Goal: Transaction & Acquisition: Purchase product/service

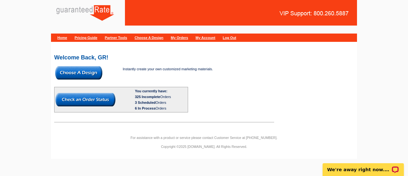
click at [98, 71] on img at bounding box center [78, 72] width 47 height 13
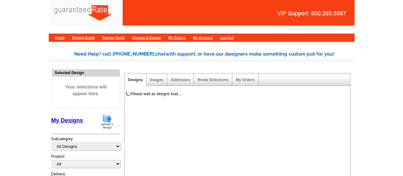
click at [108, 124] on img at bounding box center [107, 121] width 17 height 16
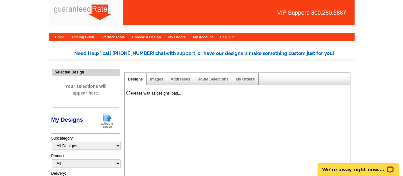
scroll to position [0, 0]
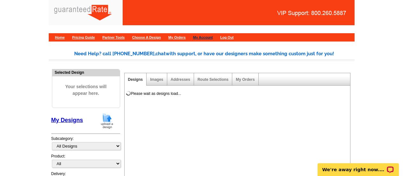
click at [213, 37] on link "My Account" at bounding box center [203, 37] width 20 height 4
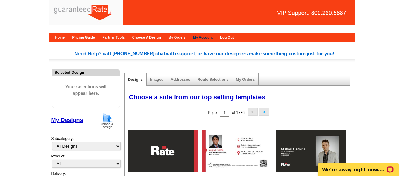
click at [213, 38] on link "My Account" at bounding box center [203, 37] width 20 height 4
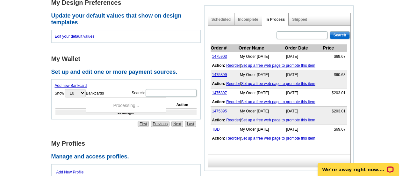
scroll to position [209, 0]
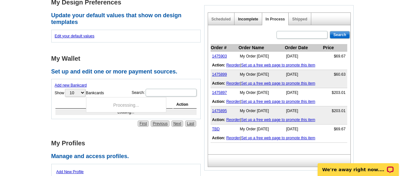
click at [243, 17] on link "Incomplete" at bounding box center [248, 19] width 20 height 4
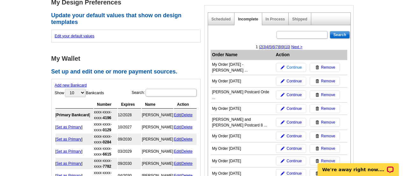
click at [287, 67] on link "Continue" at bounding box center [291, 67] width 30 height 9
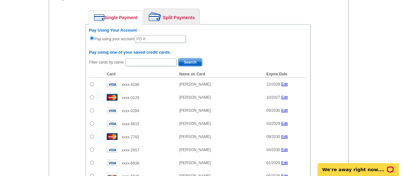
scroll to position [293, 0]
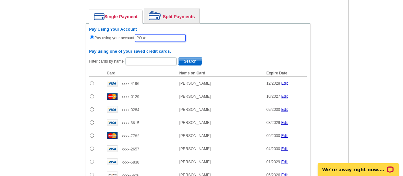
click at [151, 40] on input "text" at bounding box center [160, 38] width 51 height 8
type input "838_10625_EF"
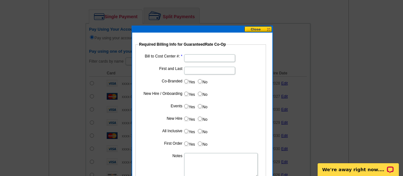
click at [203, 55] on input "Bill to Cost Center #:" at bounding box center [209, 58] width 51 height 8
type input "1606"
type input "Jason Chandler"
click at [188, 81] on label "Yes" at bounding box center [190, 80] width 12 height 7
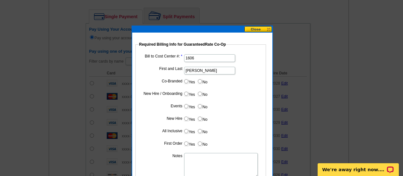
click at [188, 81] on input "Yes" at bounding box center [186, 81] width 4 height 4
radio input "true"
click at [202, 93] on input "Cost paid by cobrand" at bounding box center [209, 95] width 51 height 8
type input "50%"
click at [202, 106] on input "No" at bounding box center [200, 106] width 4 height 4
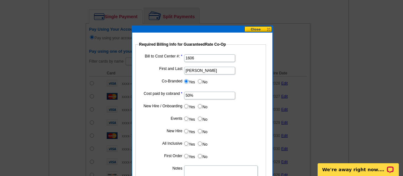
radio input "true"
click at [204, 119] on label "No" at bounding box center [202, 118] width 10 height 7
click at [202, 119] on input "No" at bounding box center [200, 118] width 4 height 4
radio input "true"
click at [204, 126] on dl "Bill to Cost Center #: 1606 First and Last Jason Chandler Co-Branded Yes No Cos…" at bounding box center [201, 126] width 124 height 146
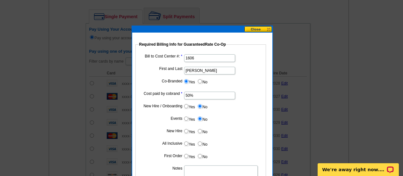
click at [203, 129] on label "No" at bounding box center [202, 130] width 10 height 7
click at [202, 129] on input "No" at bounding box center [200, 131] width 4 height 4
radio input "true"
click at [203, 141] on label "No" at bounding box center [202, 143] width 10 height 7
click at [202, 141] on input "No" at bounding box center [200, 143] width 4 height 4
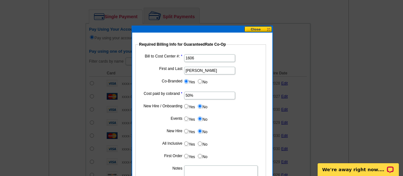
radio input "true"
click at [203, 159] on label "No" at bounding box center [202, 155] width 10 height 7
click at [202, 158] on input "No" at bounding box center [200, 156] width 4 height 4
radio input "true"
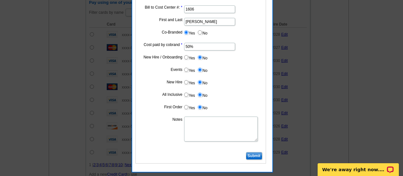
scroll to position [342, 0]
click at [196, 132] on textarea "Notes" at bounding box center [221, 128] width 74 height 25
type textarea "bill to cost center"
click at [259, 153] on input "Submit" at bounding box center [254, 155] width 16 height 8
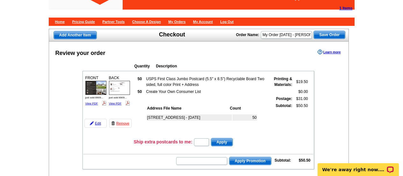
scroll to position [17, 0]
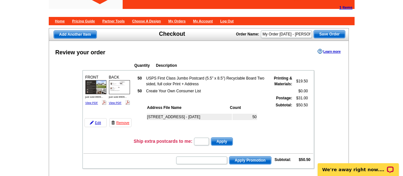
click at [118, 88] on img at bounding box center [119, 87] width 21 height 14
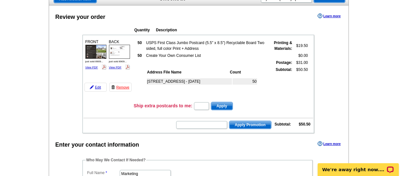
scroll to position [53, 0]
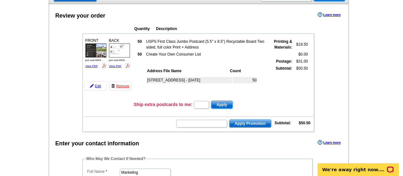
click at [99, 48] on img at bounding box center [95, 50] width 21 height 14
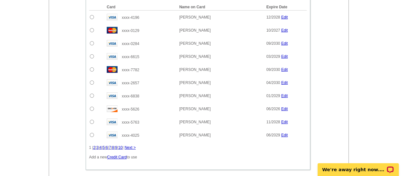
scroll to position [359, 0]
click at [93, 30] on input "radio" at bounding box center [92, 30] width 4 height 4
radio input "true"
radio input "false"
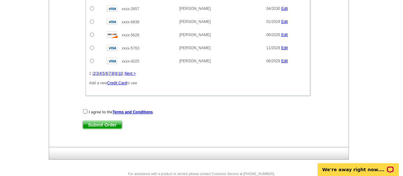
scroll to position [442, 0]
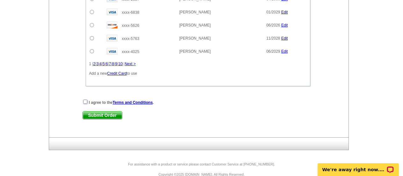
click at [83, 101] on input "checkbox" at bounding box center [85, 101] width 4 height 4
checkbox input "true"
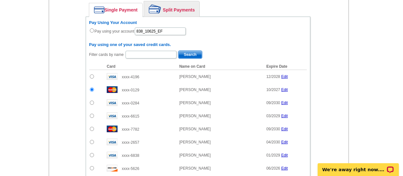
scroll to position [286, 0]
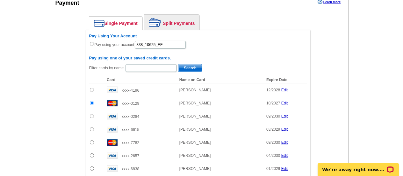
click at [170, 22] on link "Split Payments" at bounding box center [171, 22] width 55 height 15
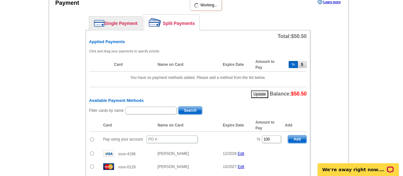
scroll to position [322, 0]
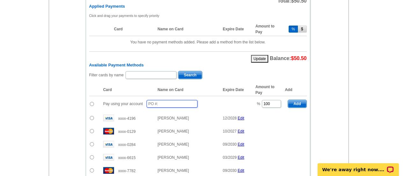
click at [162, 106] on input "text" at bounding box center [172, 104] width 51 height 8
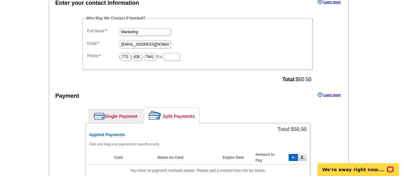
scroll to position [193, 0]
click at [122, 115] on link "Single Payment" at bounding box center [115, 116] width 53 height 13
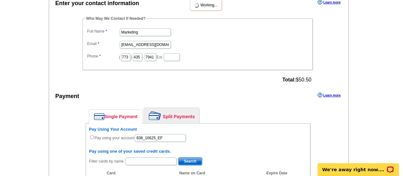
click at [155, 114] on img at bounding box center [155, 115] width 12 height 9
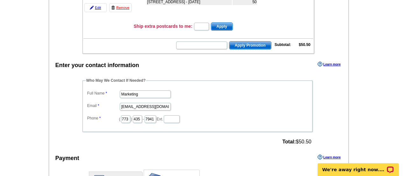
scroll to position [123, 0]
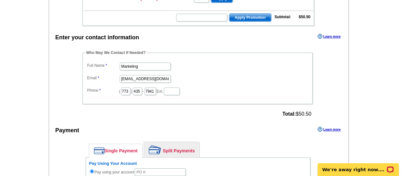
scroll to position [161, 0]
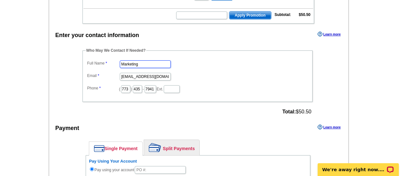
drag, startPoint x: 144, startPoint y: 62, endPoint x: 58, endPoint y: 64, distance: 85.8
type input "Ellie Faunce"
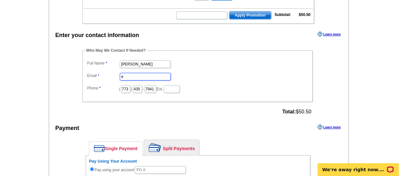
scroll to position [0, 0]
type input "[PERSON_NAME][EMAIL_ADDRESS][PERSON_NAME][DOMAIN_NAME]"
drag, startPoint x: 131, startPoint y: 86, endPoint x: 86, endPoint y: 85, distance: 45.0
click at [86, 85] on dd "( 773 ) 435 - 7941 Ext." at bounding box center [198, 89] width 224 height 10
type input "630"
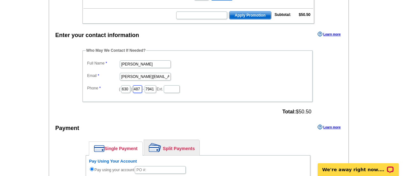
type input "487"
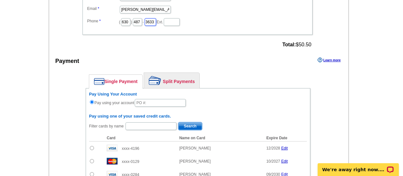
type input "3633"
click at [183, 87] on link "Split Payments" at bounding box center [171, 80] width 55 height 15
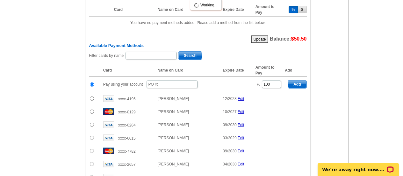
scroll to position [341, 0]
click at [172, 81] on input "text" at bounding box center [172, 84] width 51 height 8
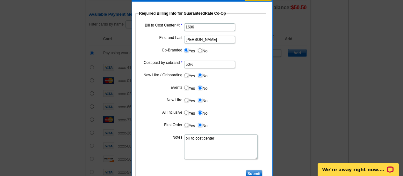
scroll to position [398, 0]
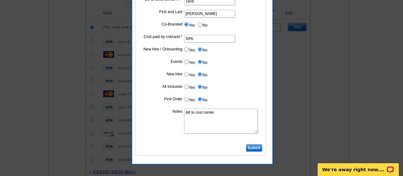
type input "10625_840_EF"
click at [253, 147] on input "Submit" at bounding box center [254, 148] width 16 height 8
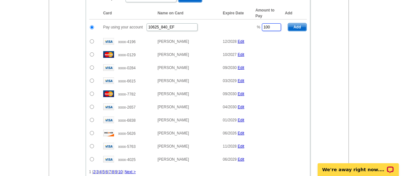
drag, startPoint x: 271, startPoint y: 29, endPoint x: 222, endPoint y: 22, distance: 49.0
click at [222, 22] on tr "Pay using your account 10625_840_EF % 100 Add" at bounding box center [198, 27] width 218 height 16
click at [296, 27] on span "Add" at bounding box center [297, 27] width 18 height 8
type input "100"
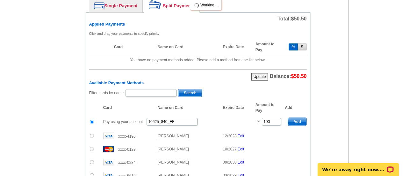
radio input "false"
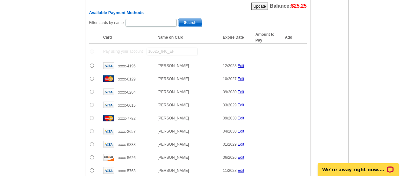
scroll to position [377, 0]
click at [90, 79] on input "radio" at bounding box center [92, 79] width 4 height 4
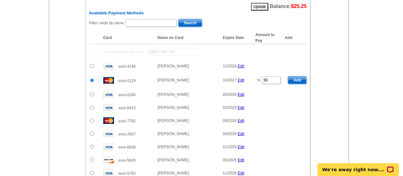
click at [301, 81] on span "Add" at bounding box center [297, 80] width 18 height 8
radio input "false"
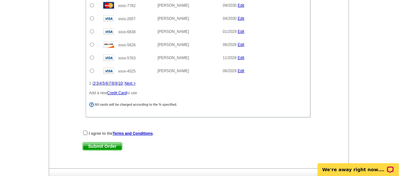
scroll to position [506, 0]
click at [88, 132] on div "I agree to the Terms and Conditions ." at bounding box center [198, 132] width 231 height 6
click at [85, 131] on input "checkbox" at bounding box center [85, 132] width 4 height 4
checkbox input "true"
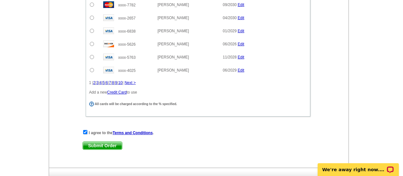
click at [93, 149] on span "Submit Order" at bounding box center [102, 146] width 39 height 8
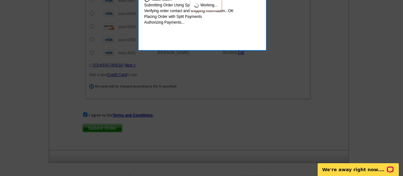
scroll to position [579, 0]
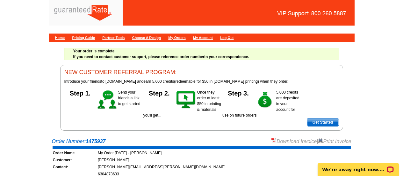
click at [281, 140] on link "Download Invoice" at bounding box center [294, 140] width 45 height 5
